Goal: Check status: Check status

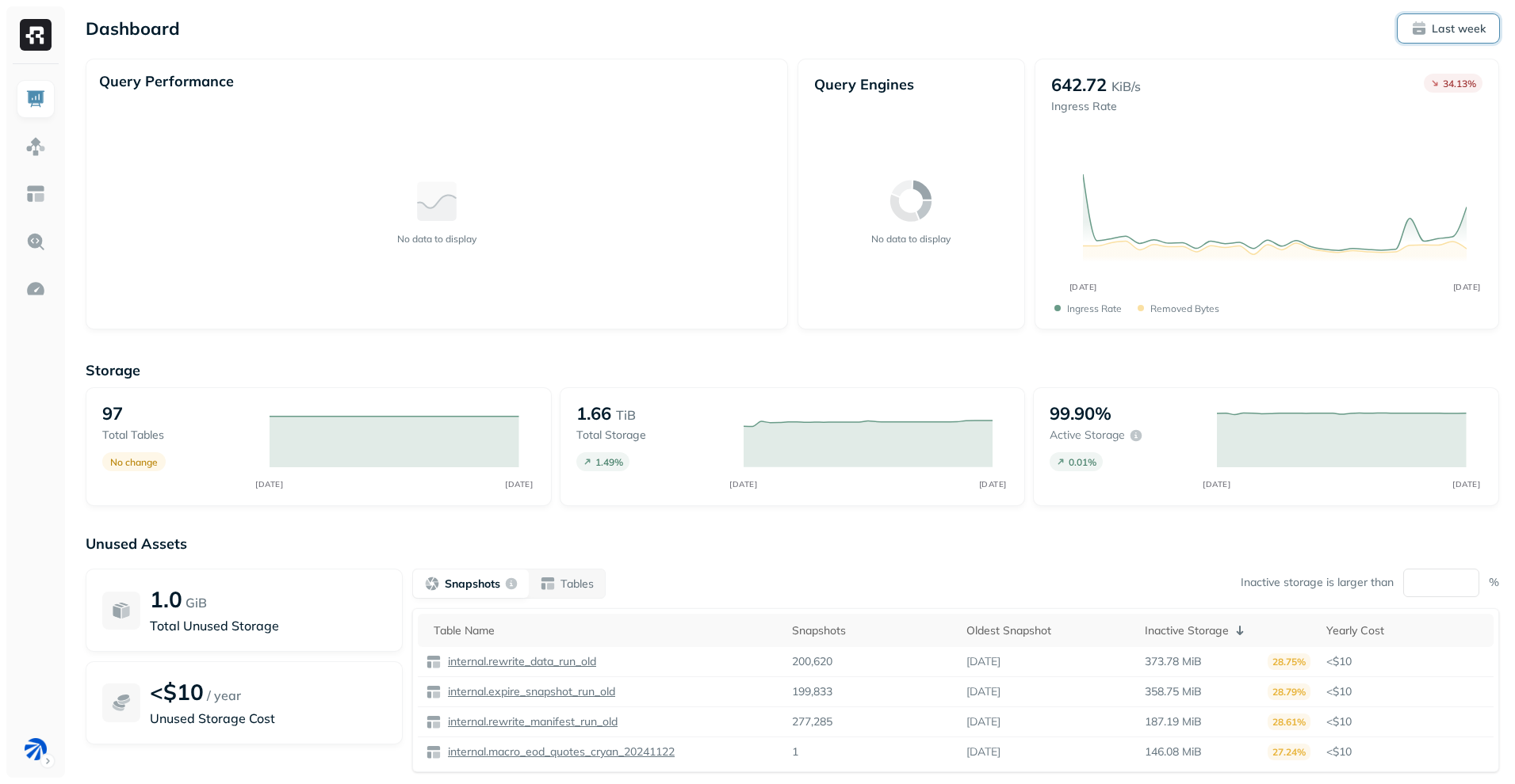
click at [1464, 15] on button "Last week" at bounding box center [1448, 28] width 102 height 29
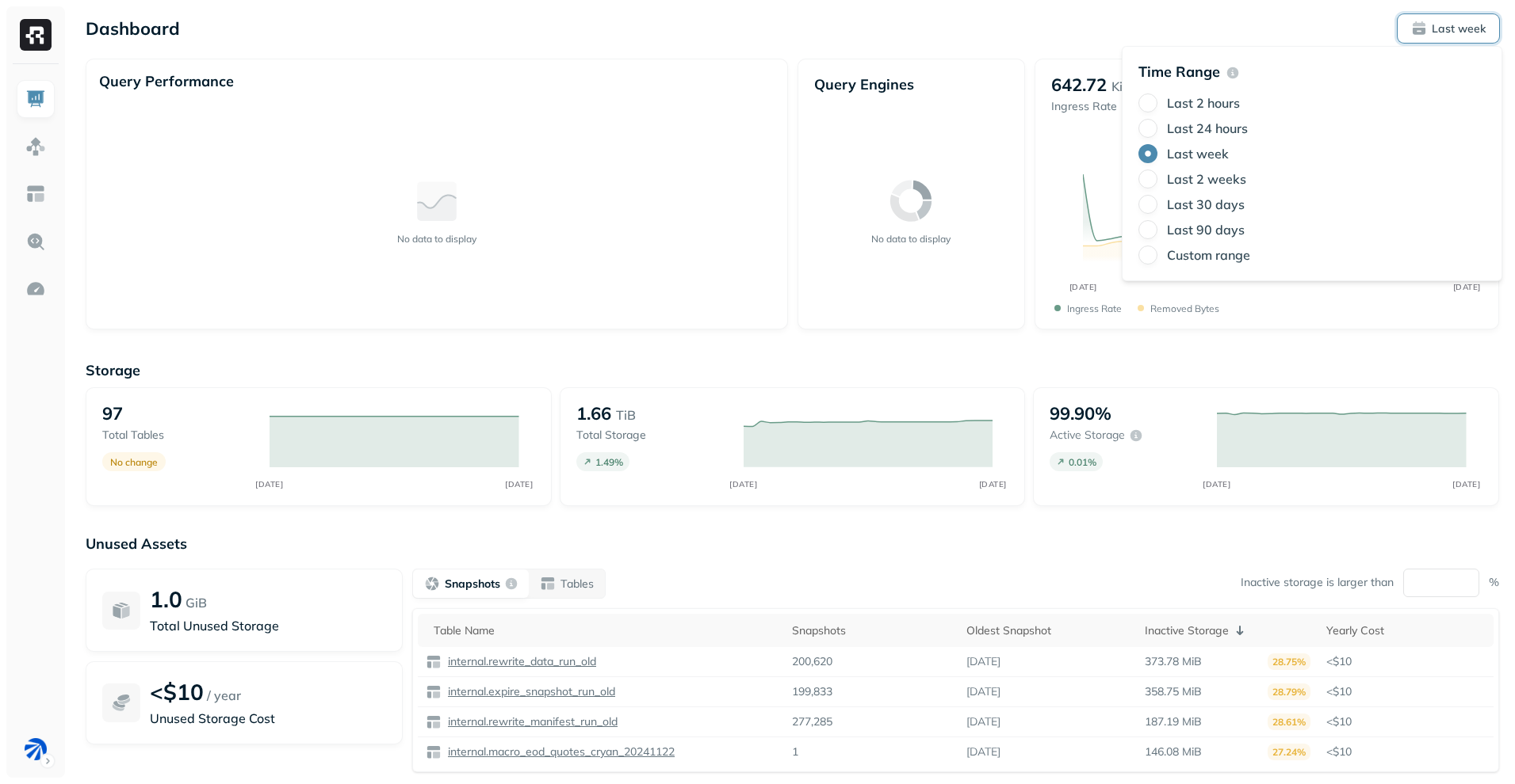
click at [1238, 124] on label "Last 24 hours" at bounding box center [1206, 128] width 81 height 16
click at [1158, 124] on button "Last 24 hours" at bounding box center [1147, 127] width 19 height 19
click at [698, 123] on div "No data to display" at bounding box center [437, 211] width 675 height 210
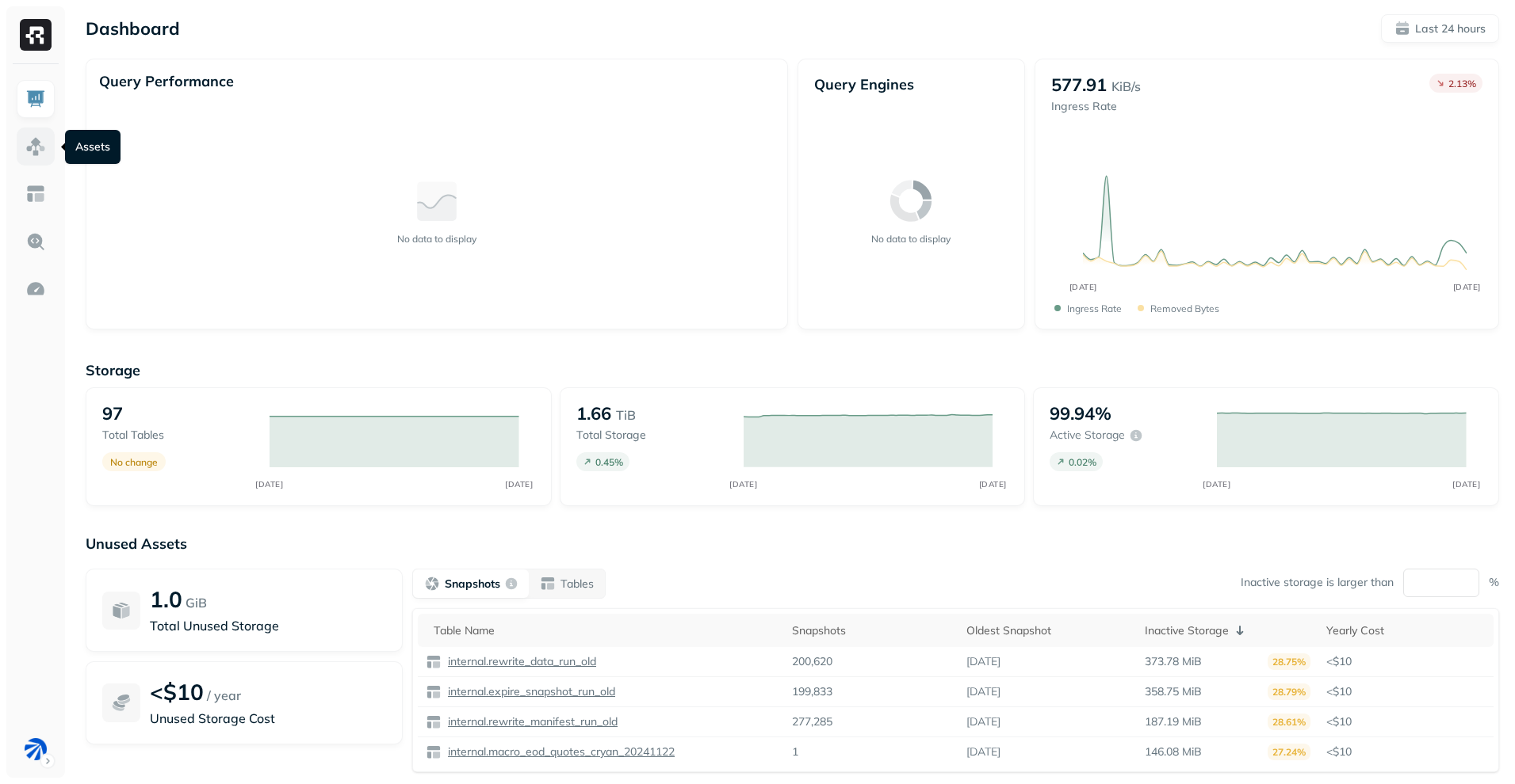
click at [34, 143] on img at bounding box center [35, 146] width 21 height 21
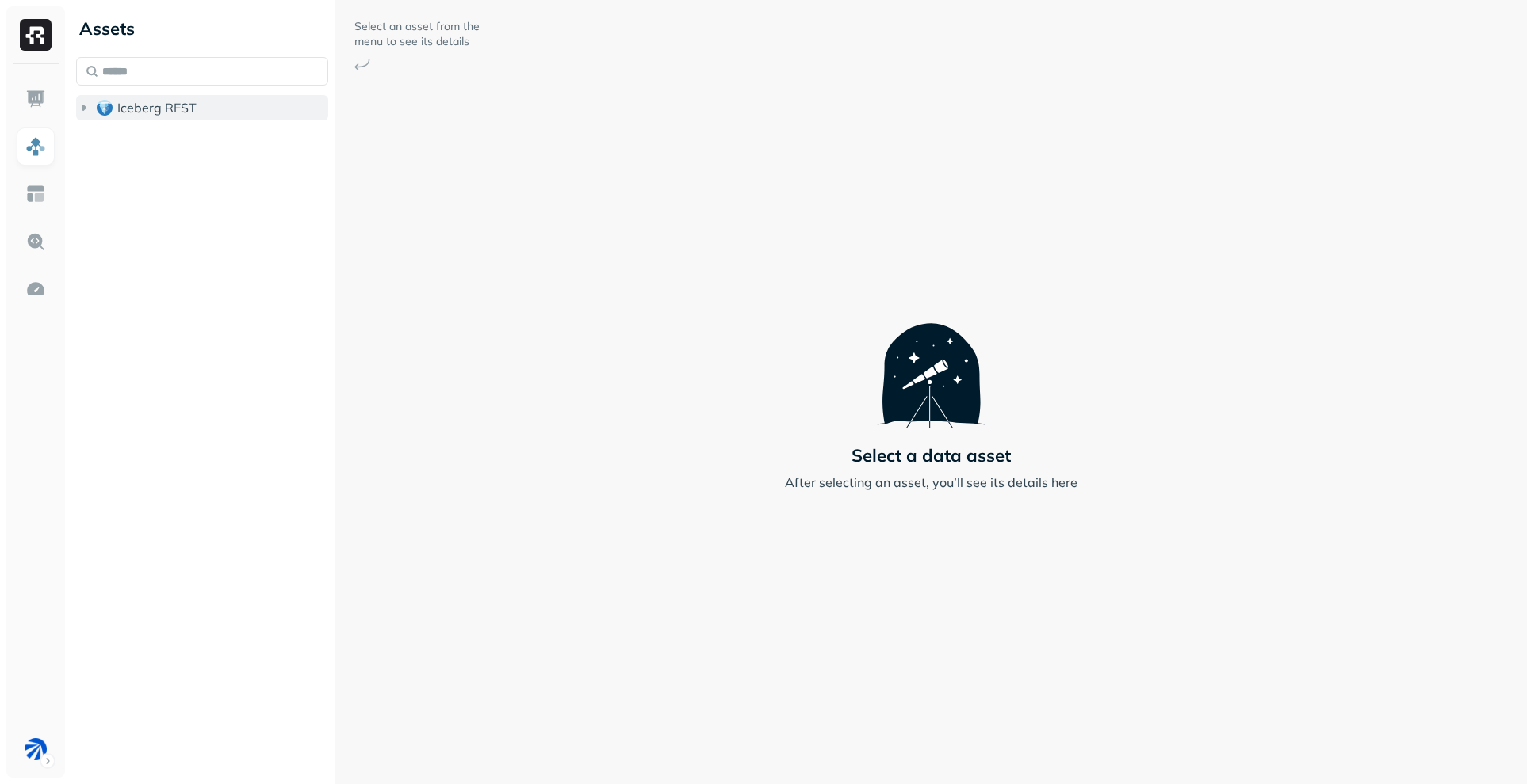
click at [89, 110] on icon "button" at bounding box center [84, 107] width 16 height 16
click at [679, 214] on div "Select an asset from the menu to see its details Select a data asset After sele…" at bounding box center [931, 392] width 1192 height 784
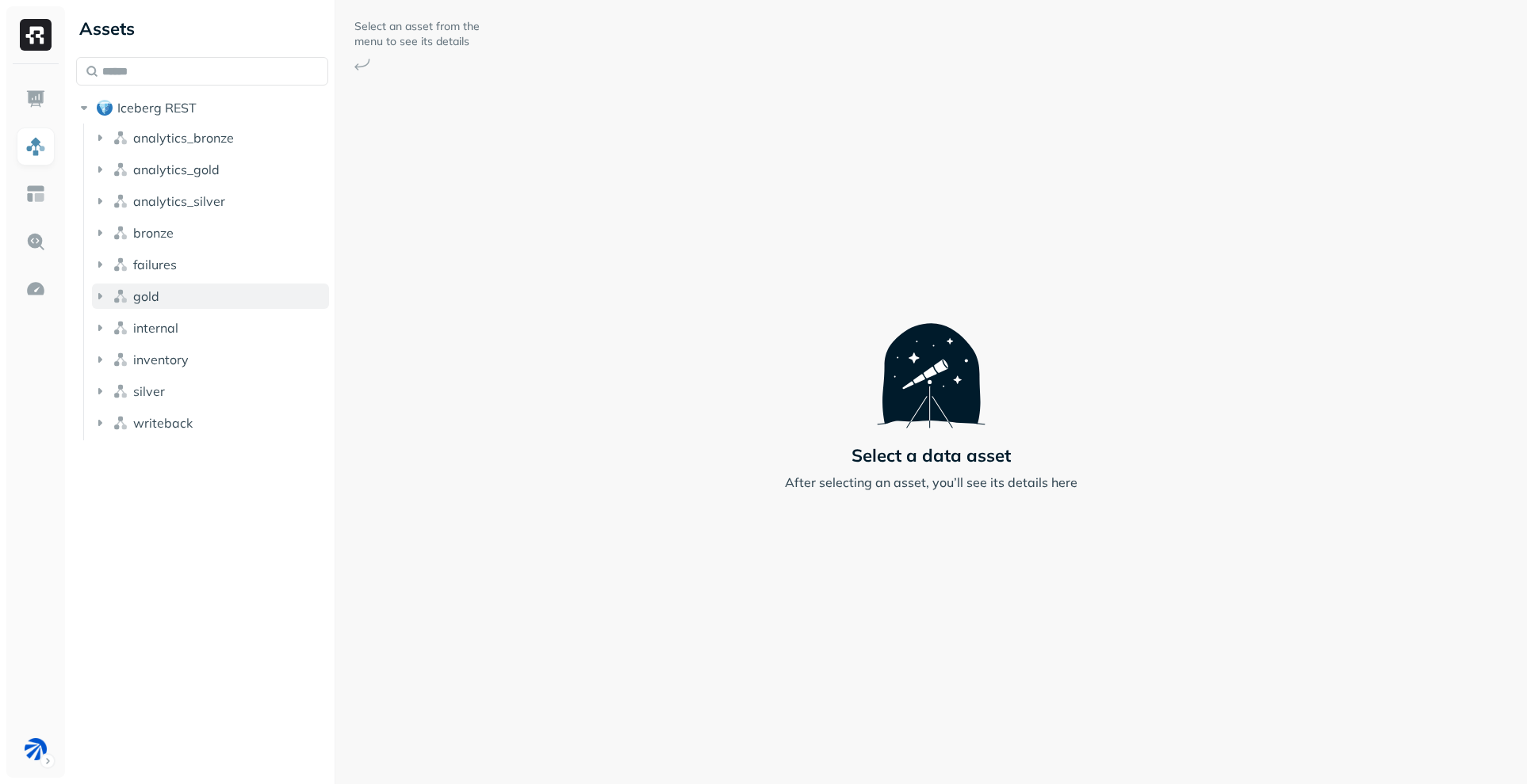
click at [100, 296] on icon "button" at bounding box center [101, 296] width 4 height 6
click at [115, 319] on icon "button" at bounding box center [115, 326] width 16 height 16
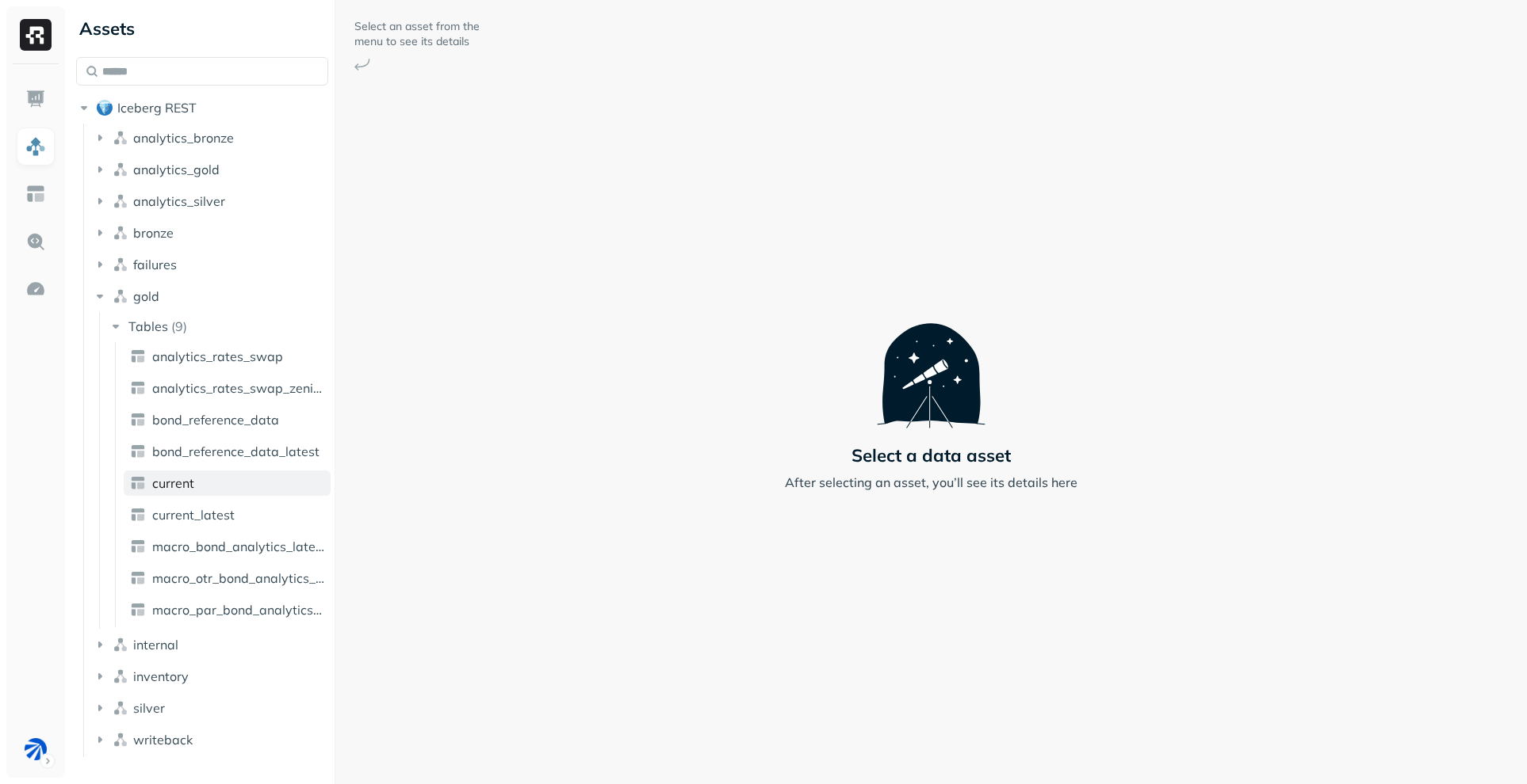
drag, startPoint x: 179, startPoint y: 479, endPoint x: 202, endPoint y: 477, distance: 23.1
click at [179, 479] on span "current" at bounding box center [173, 484] width 42 height 16
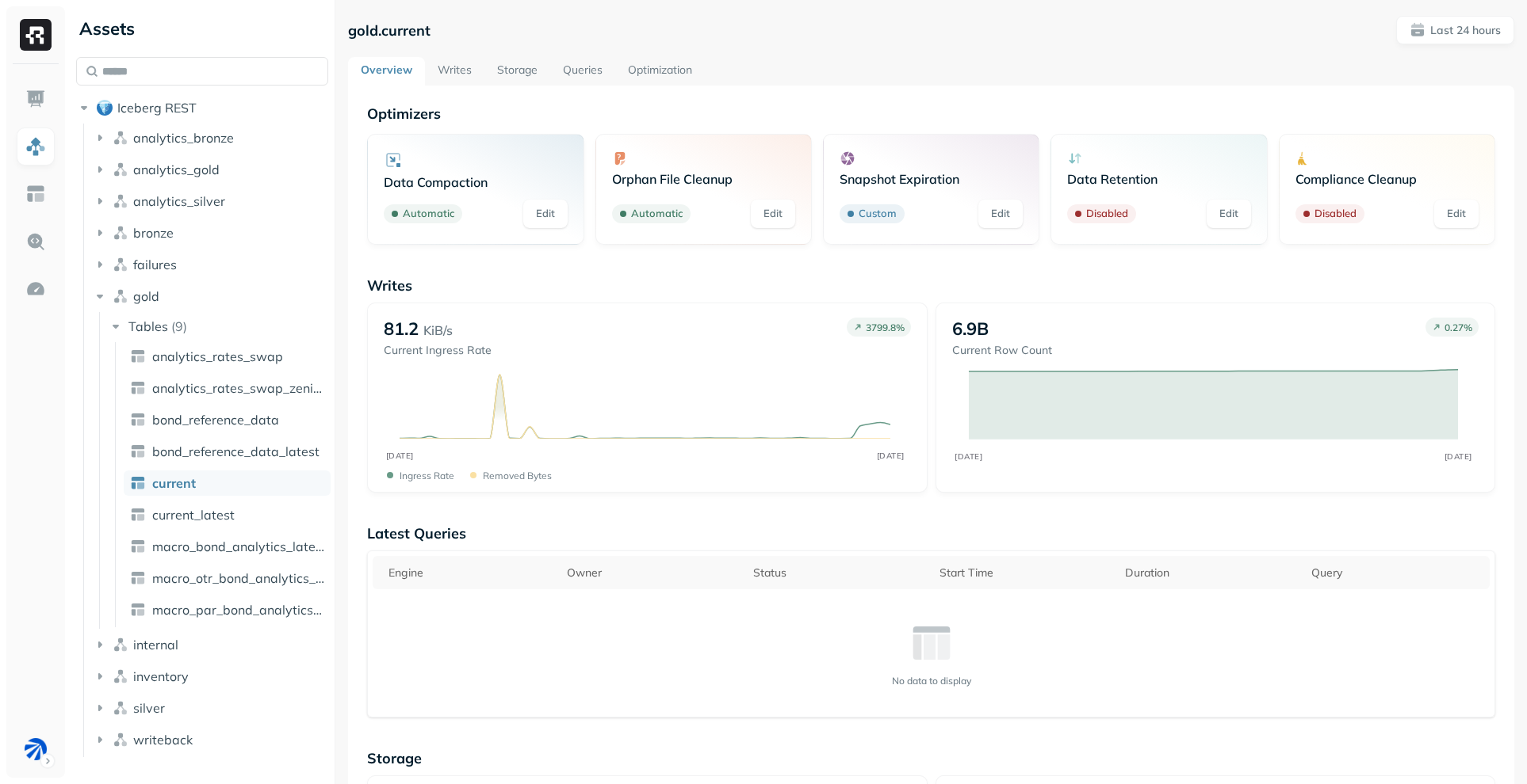
click at [507, 74] on link "Storage" at bounding box center [517, 71] width 66 height 29
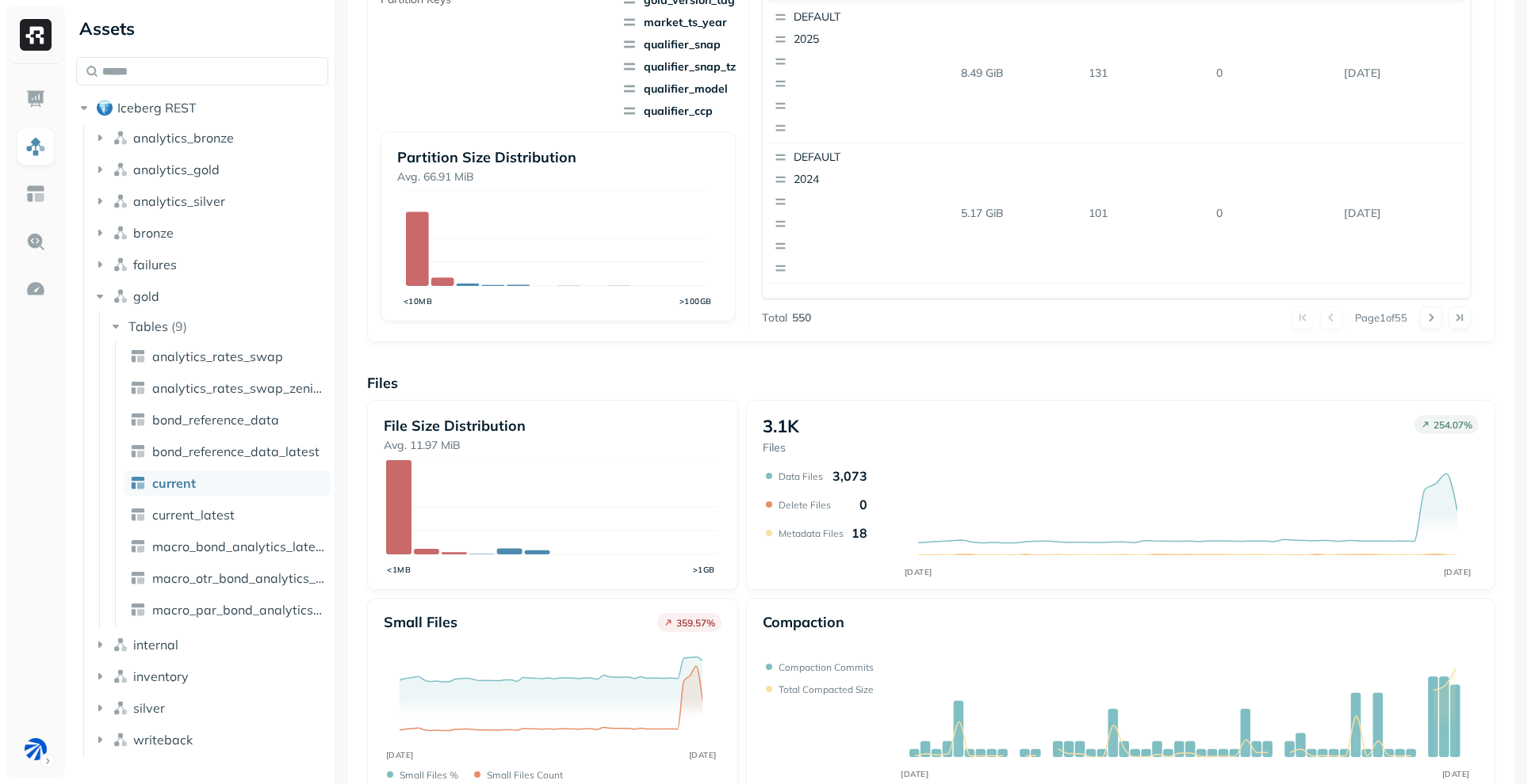
scroll to position [427, 0]
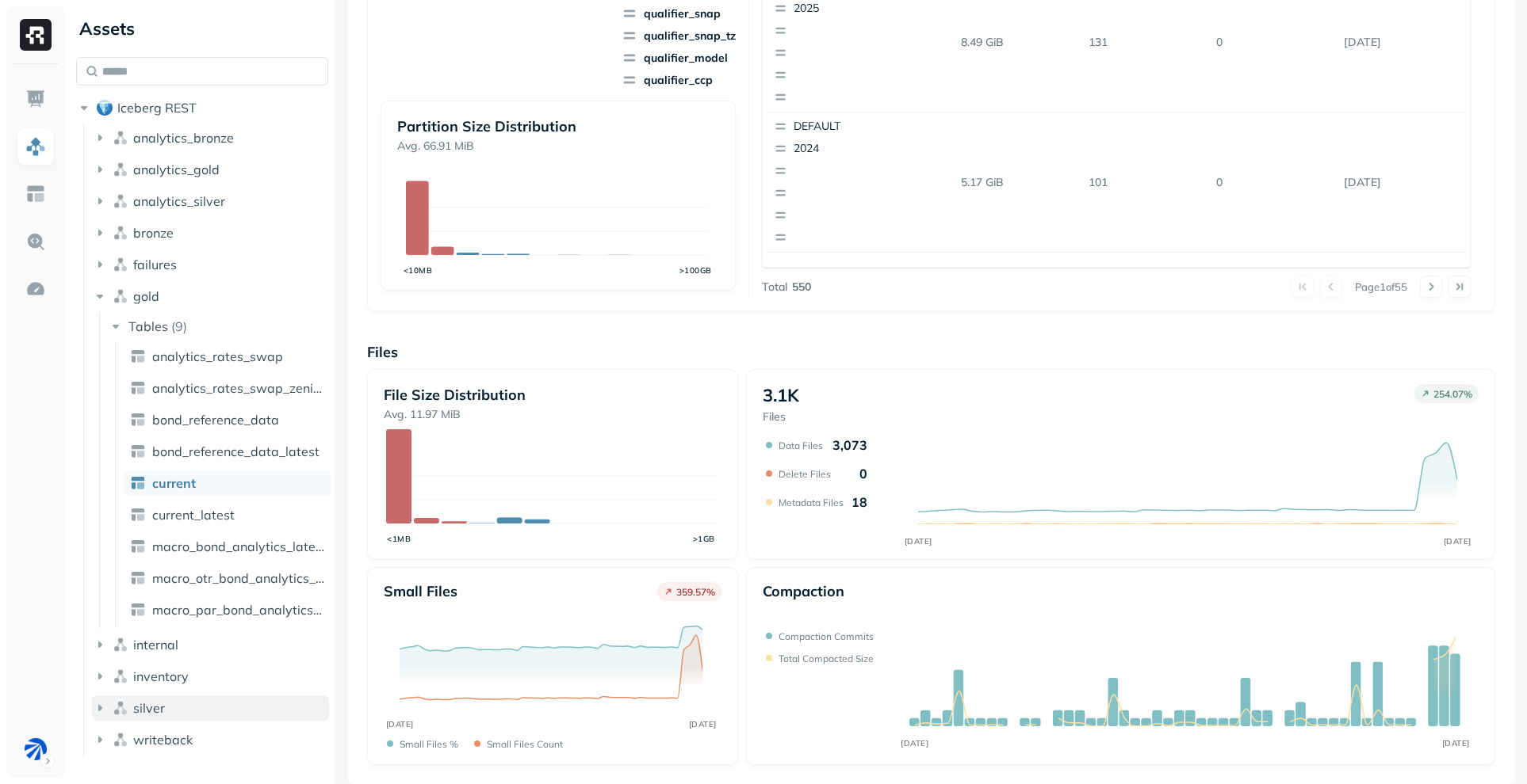
click at [104, 706] on icon "button" at bounding box center [100, 708] width 16 height 16
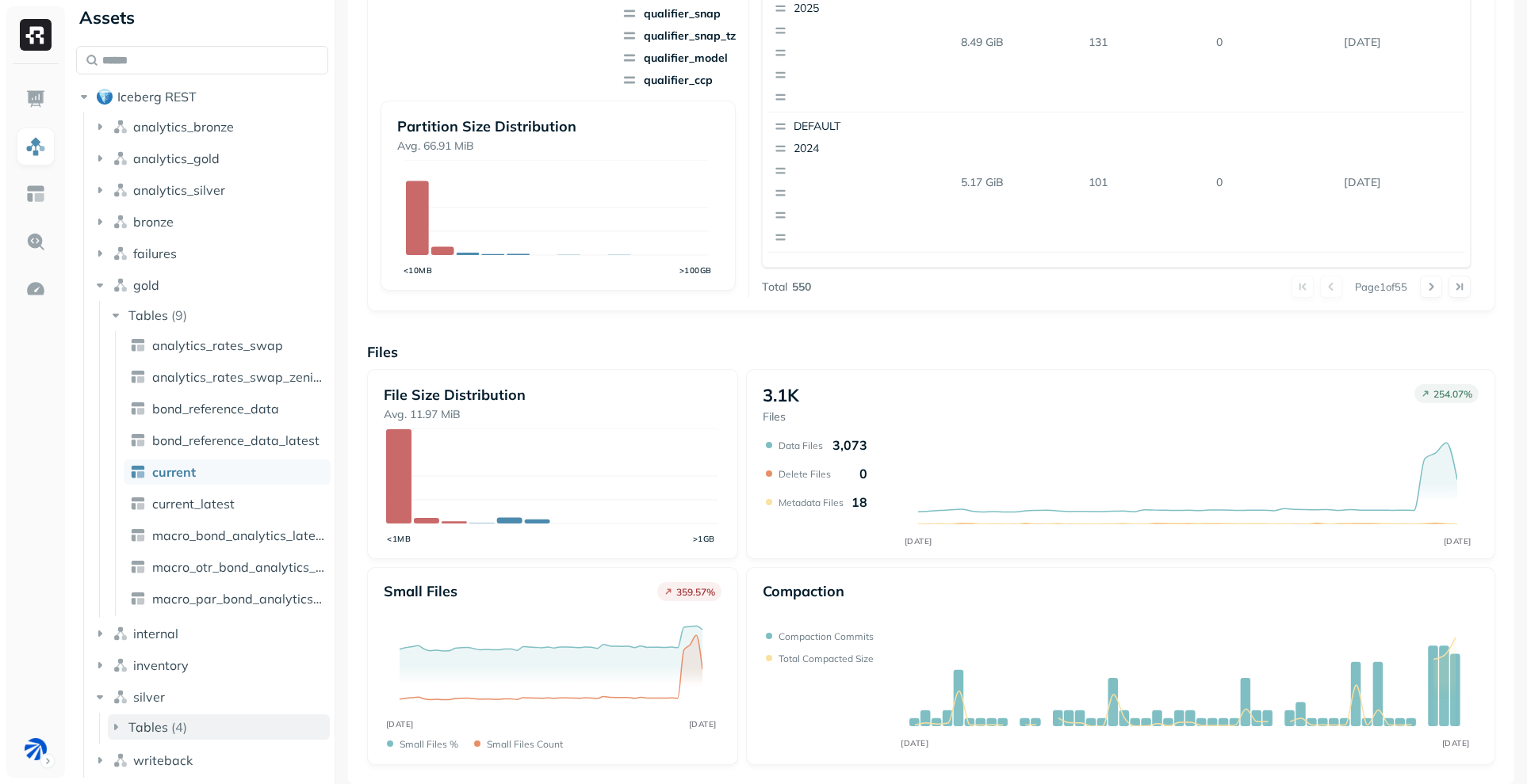
click at [120, 721] on icon "button" at bounding box center [115, 727] width 16 height 16
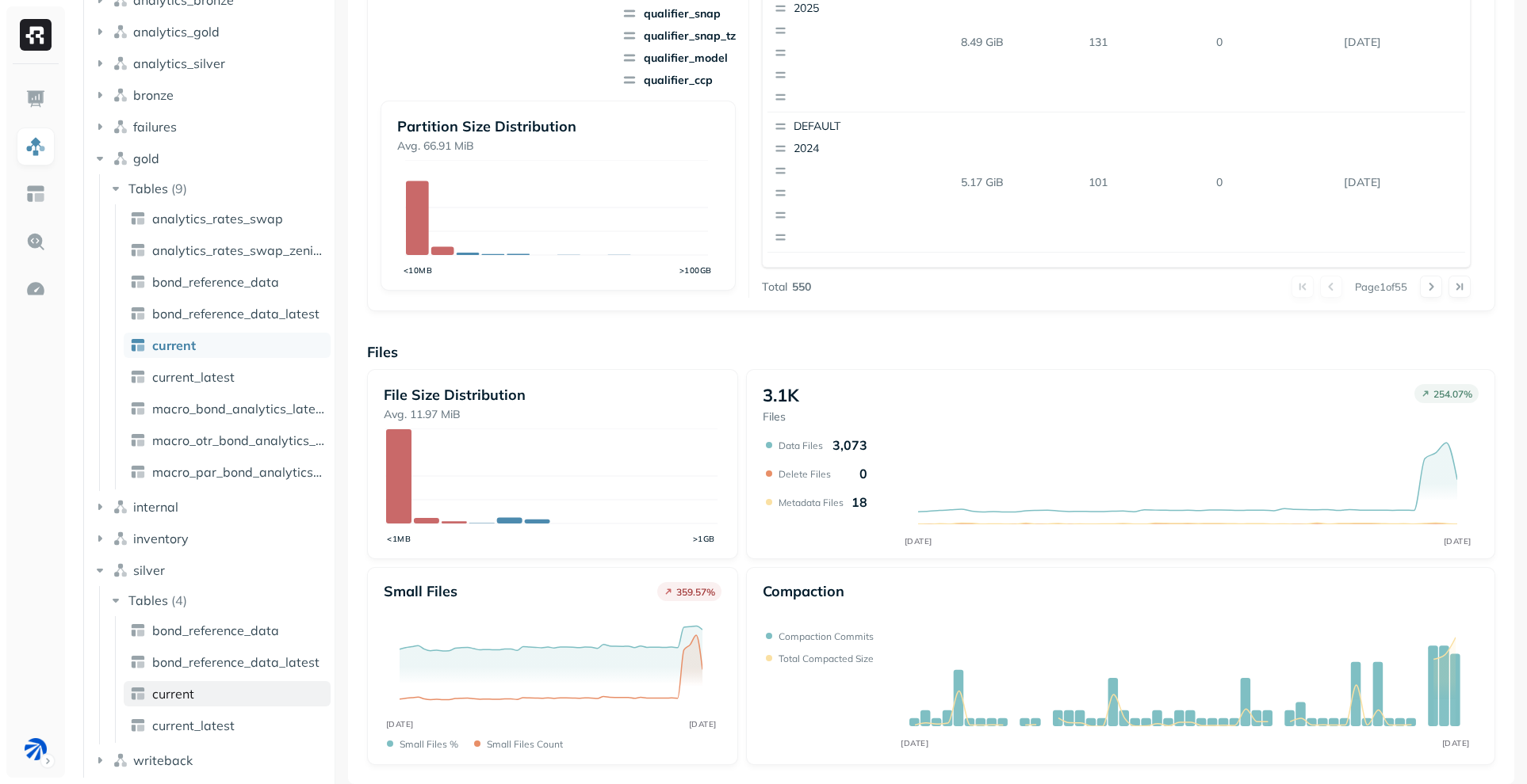
click at [167, 700] on span "current" at bounding box center [173, 694] width 42 height 16
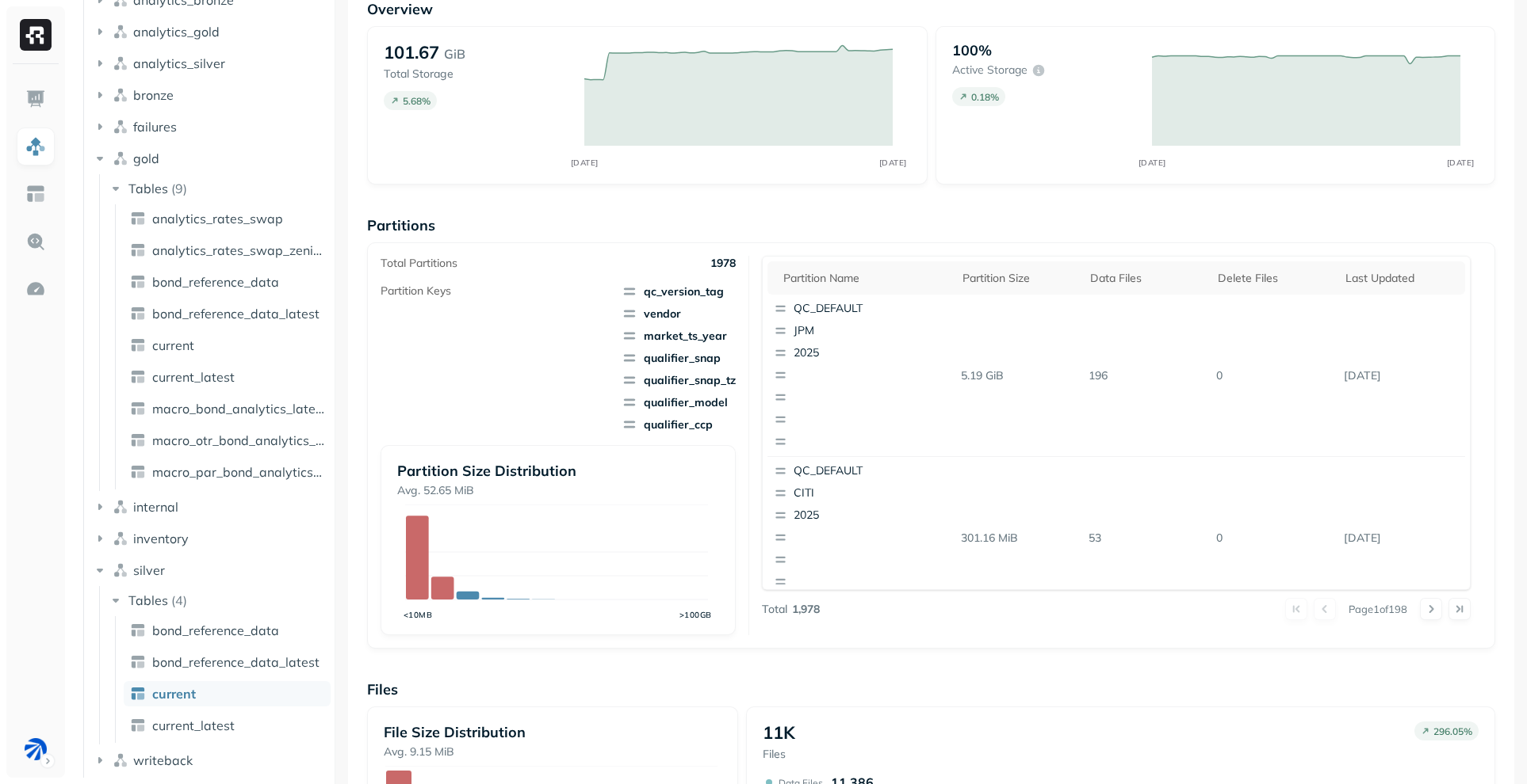
scroll to position [422, 0]
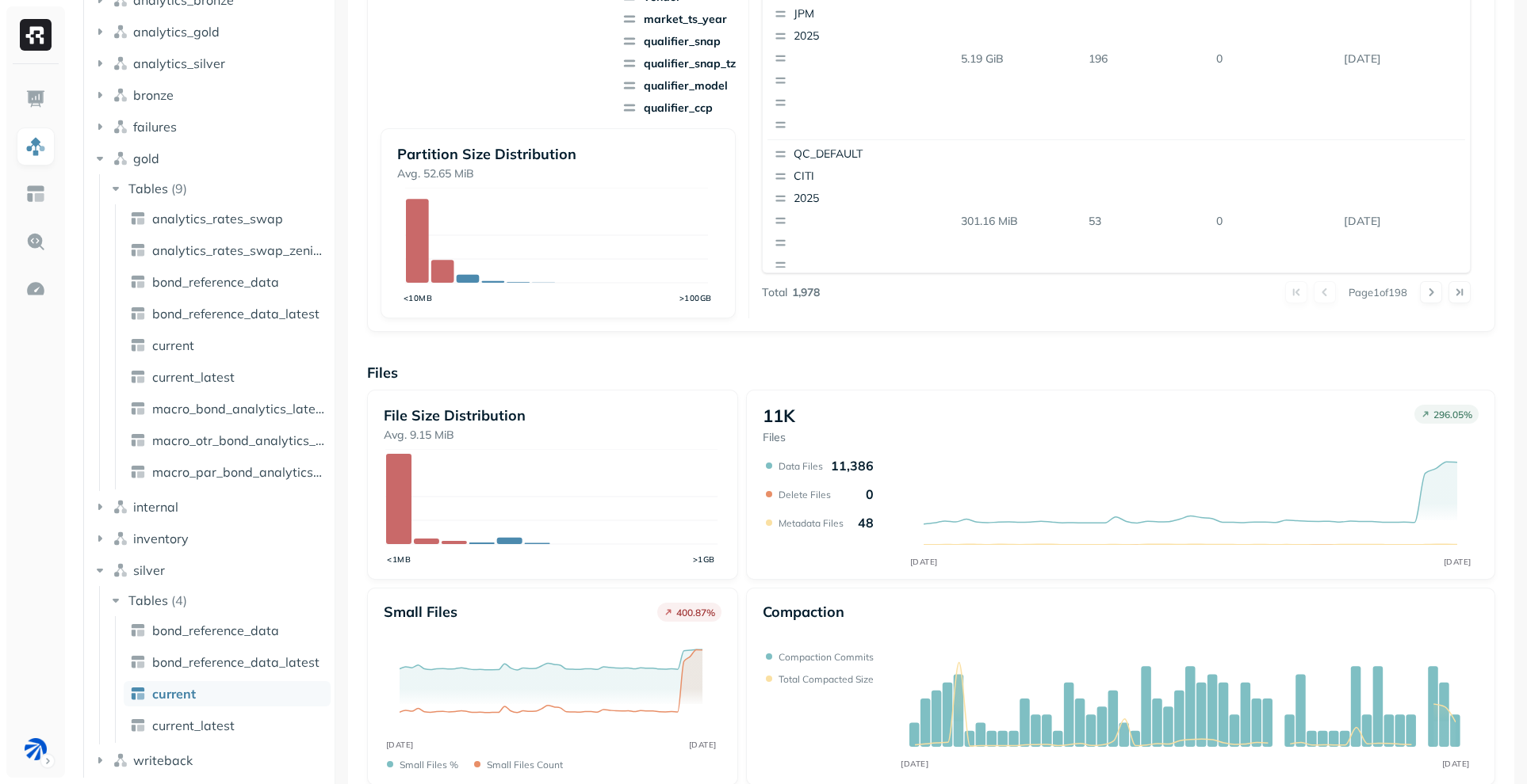
click at [1146, 300] on div "Page 1 of 198" at bounding box center [1145, 293] width 652 height 22
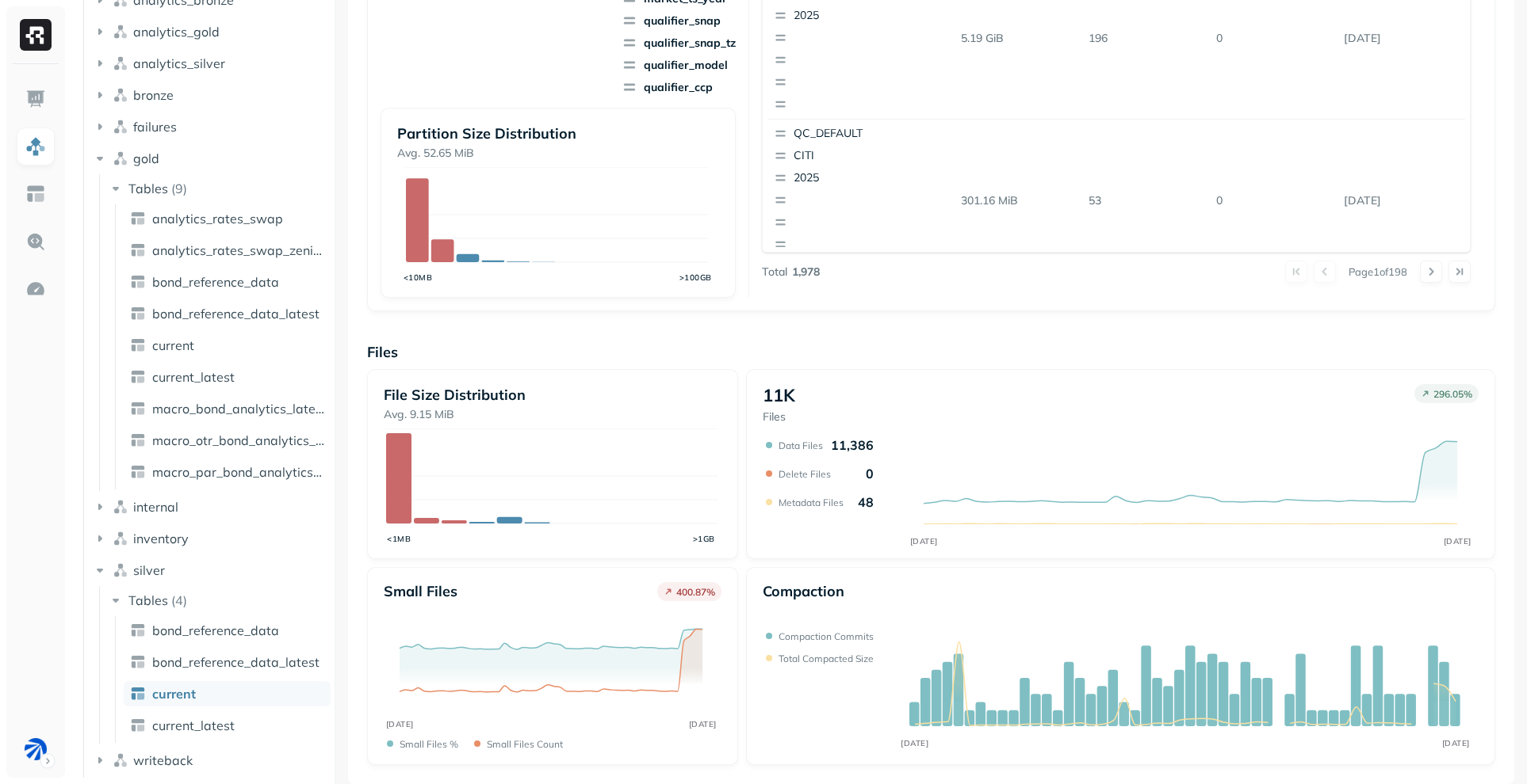
click at [1029, 379] on div "11K Files 296.05 % OCT 13 OCT 14 Data Files 11,386 Delete Files 0 Metadata File…" at bounding box center [1120, 464] width 749 height 190
click at [727, 772] on div "Overview 101.67 GiB Total Storage 5.68 % OCT 13 OCT 14 100% Active storage 0.18…" at bounding box center [931, 214] width 1166 height 1141
click at [965, 286] on div "Partition name Partition size Data Files Delete Files Last updated QC_DEFAULT J…" at bounding box center [1116, 107] width 710 height 379
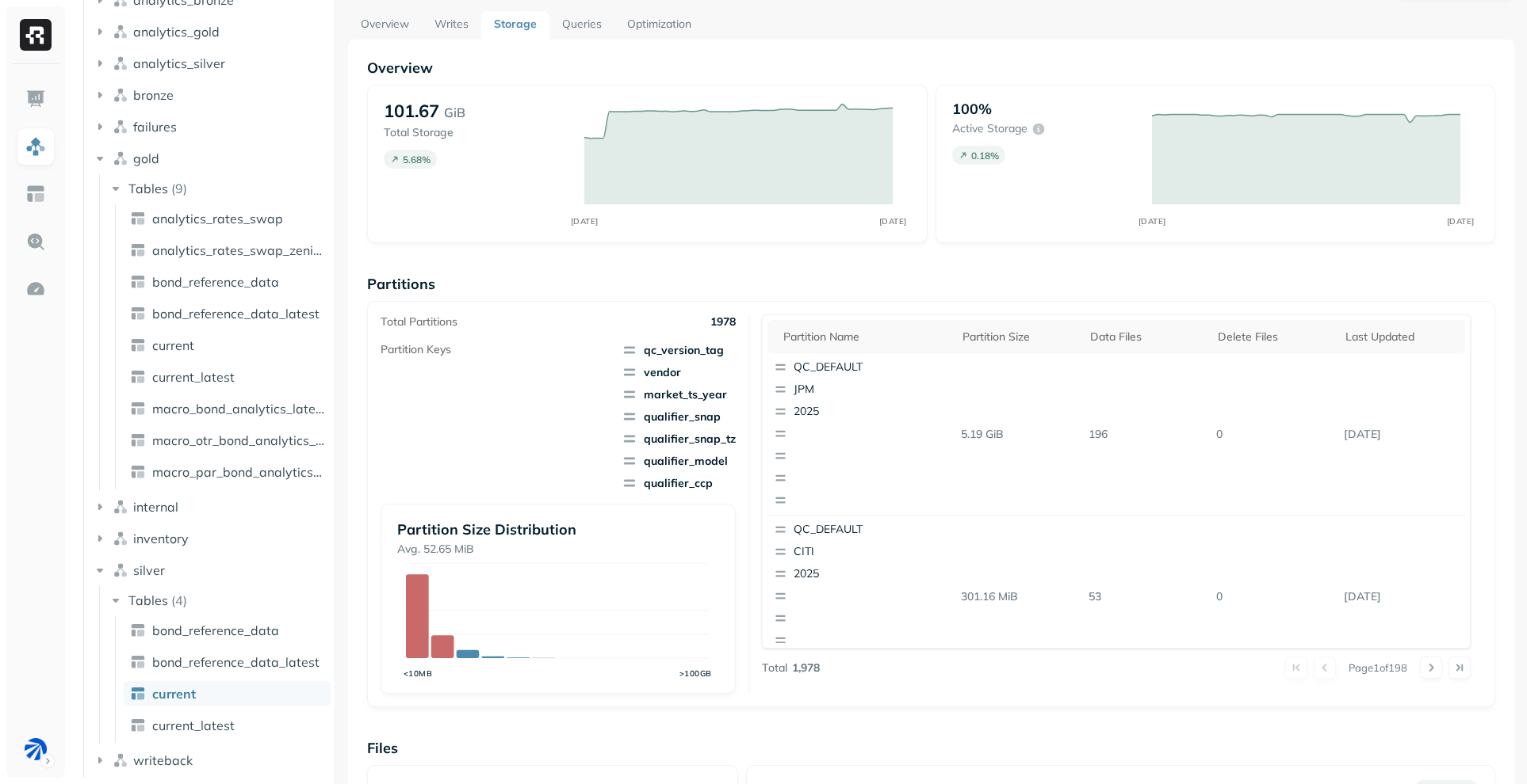
scroll to position [0, 0]
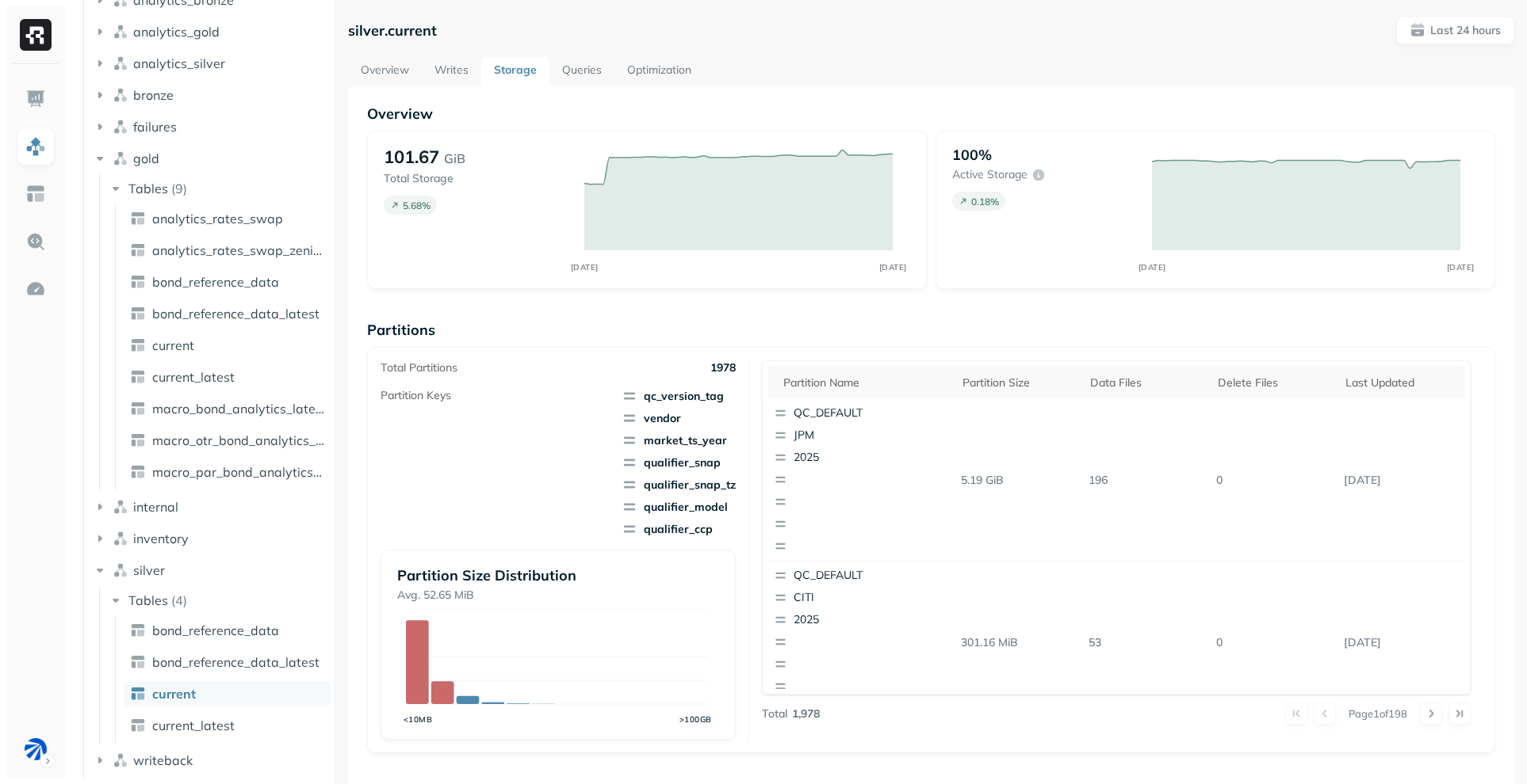
click at [948, 54] on div "silver.current Last 24 hours Overview Writes Storage Queries Optimization Overv…" at bounding box center [931, 621] width 1166 height 1211
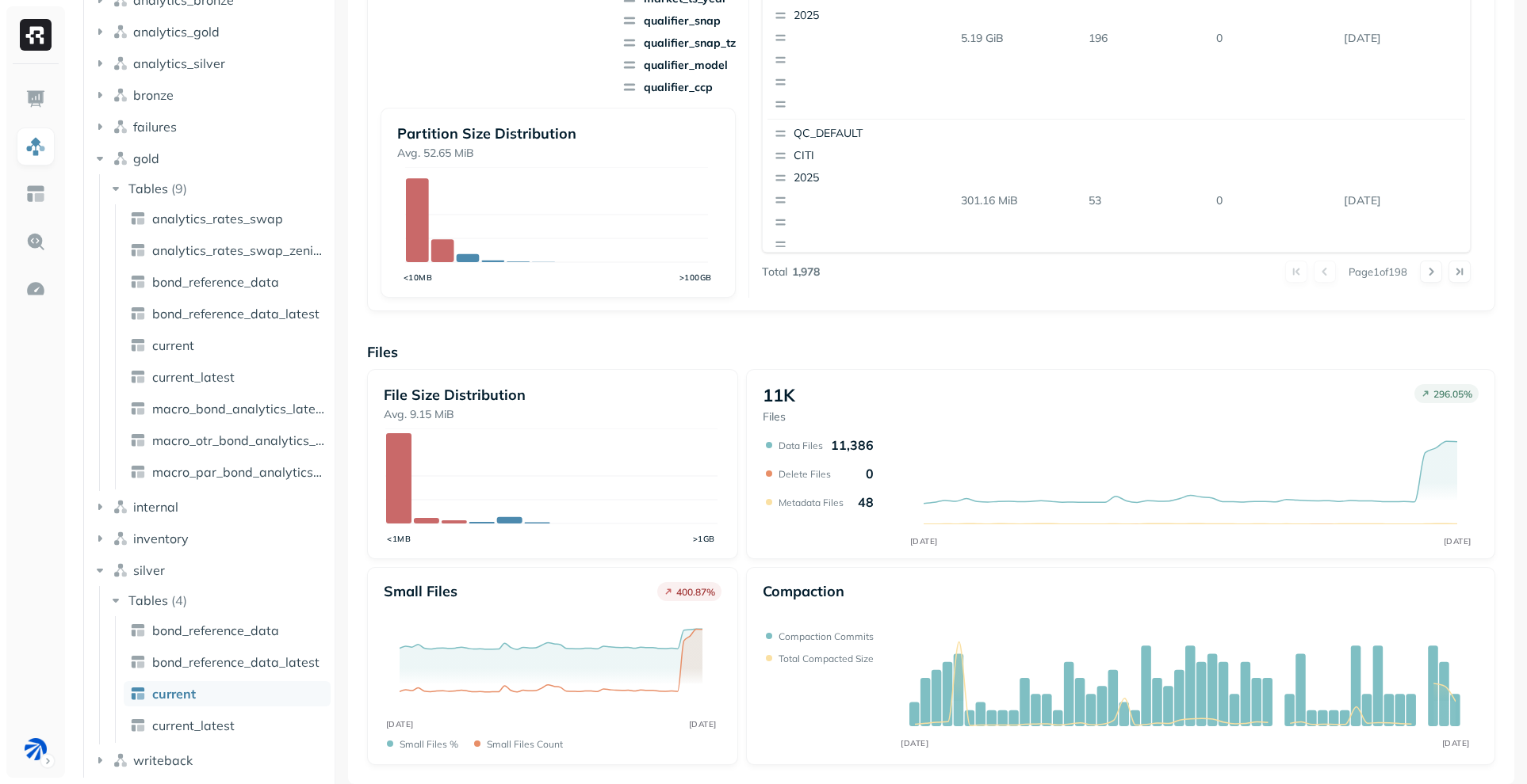
click at [884, 323] on div "Overview 101.67 GiB Total Storage 5.68 % OCT 13 OCT 14 100% Active storage 0.18…" at bounding box center [931, 214] width 1128 height 1102
click at [966, 309] on div "Total Partitions 1978 Partition Keys qc_version_tag vendor market_ts_year quali…" at bounding box center [931, 107] width 1128 height 406
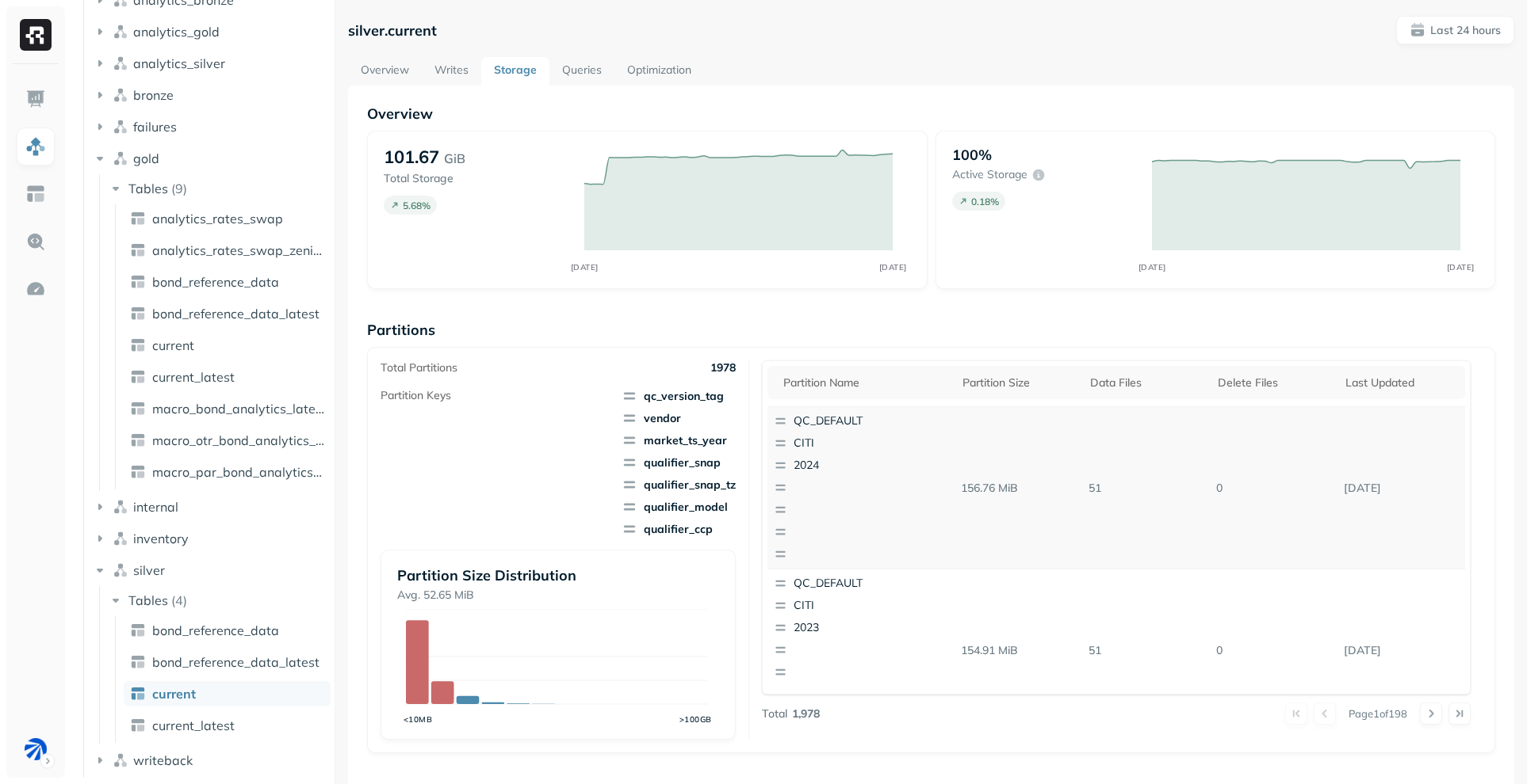
scroll to position [0, 0]
click at [666, 68] on link "Optimization" at bounding box center [659, 71] width 90 height 29
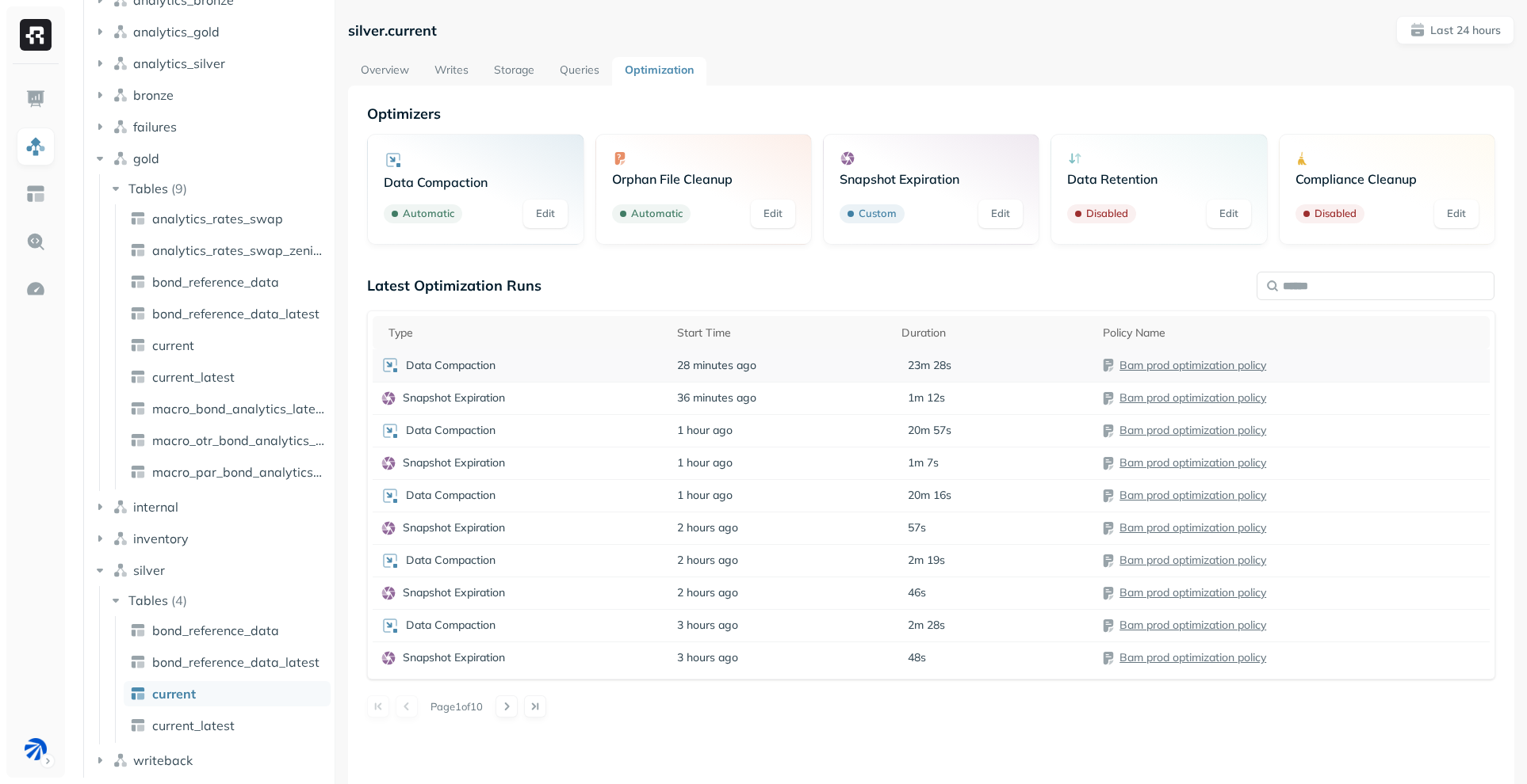
click at [1225, 358] on link "Bam prod optimization policy" at bounding box center [1192, 365] width 146 height 14
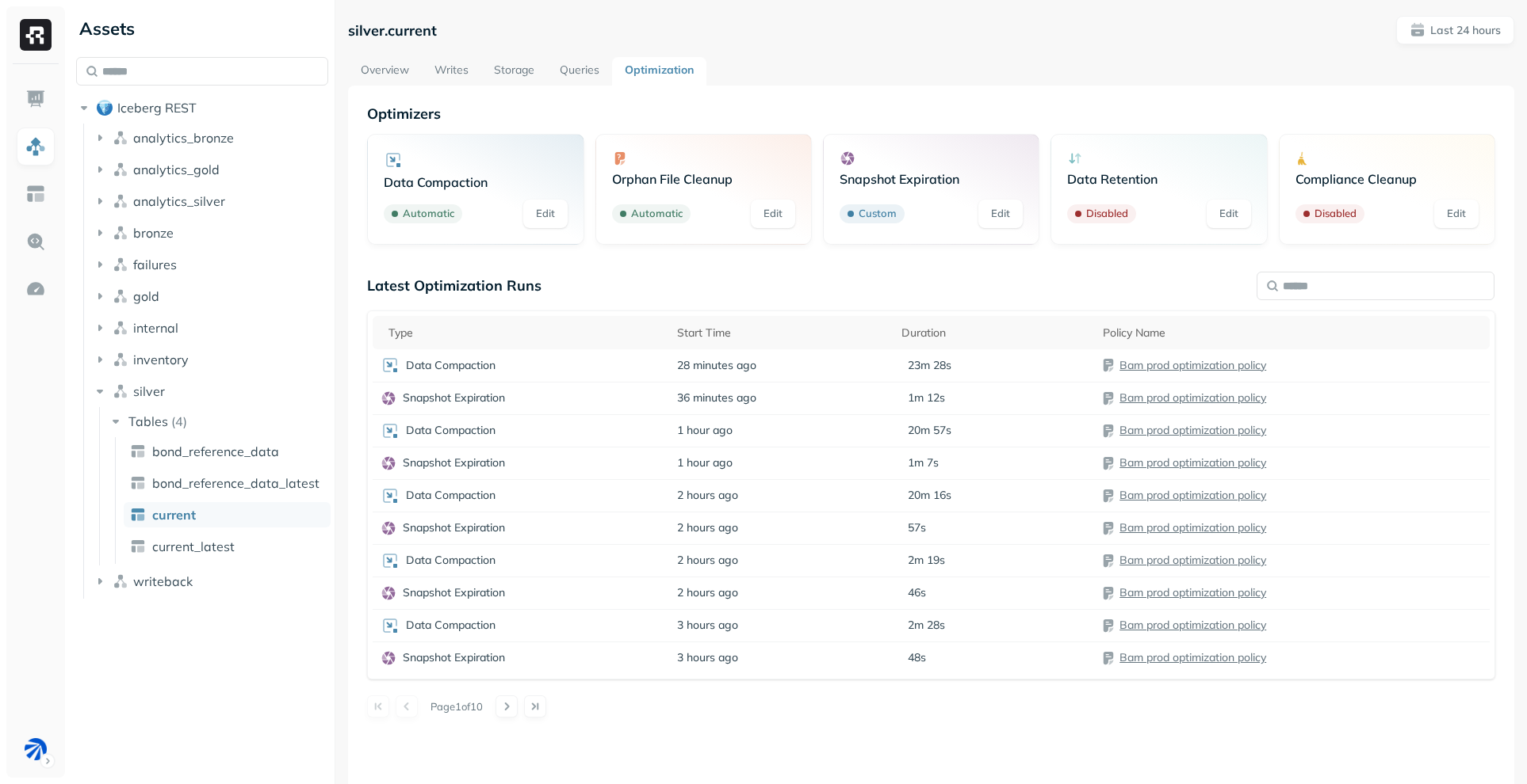
click at [905, 78] on div "Overview Writes Storage Queries Optimization" at bounding box center [931, 71] width 1166 height 29
click at [41, 754] on html "Assets Iceberg REST analytics_bronze analytics_gold analytics_silver bronze fai…" at bounding box center [764, 392] width 1527 height 784
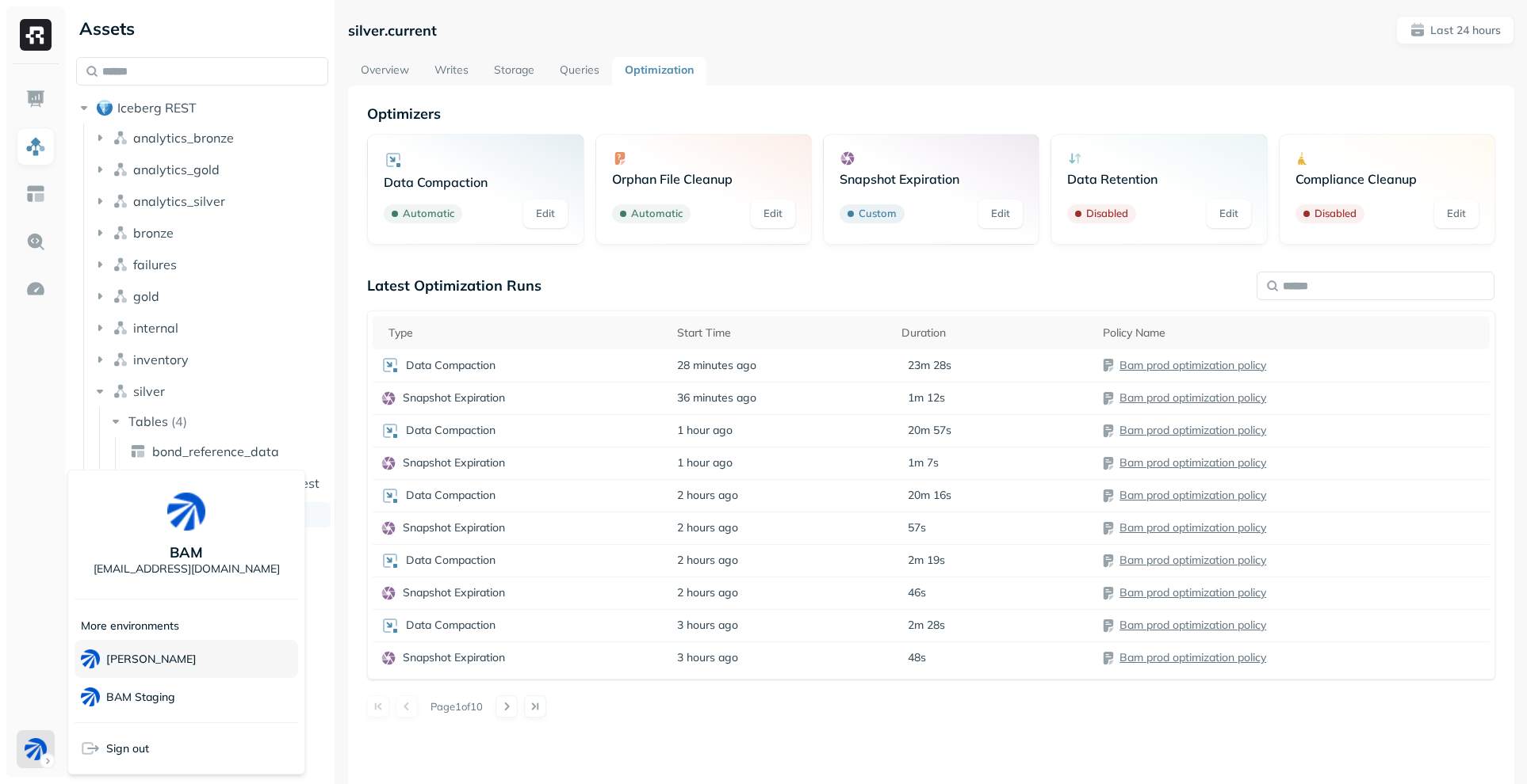
click at [182, 663] on div "BAM Dev" at bounding box center [186, 659] width 224 height 38
